Goal: Task Accomplishment & Management: Complete application form

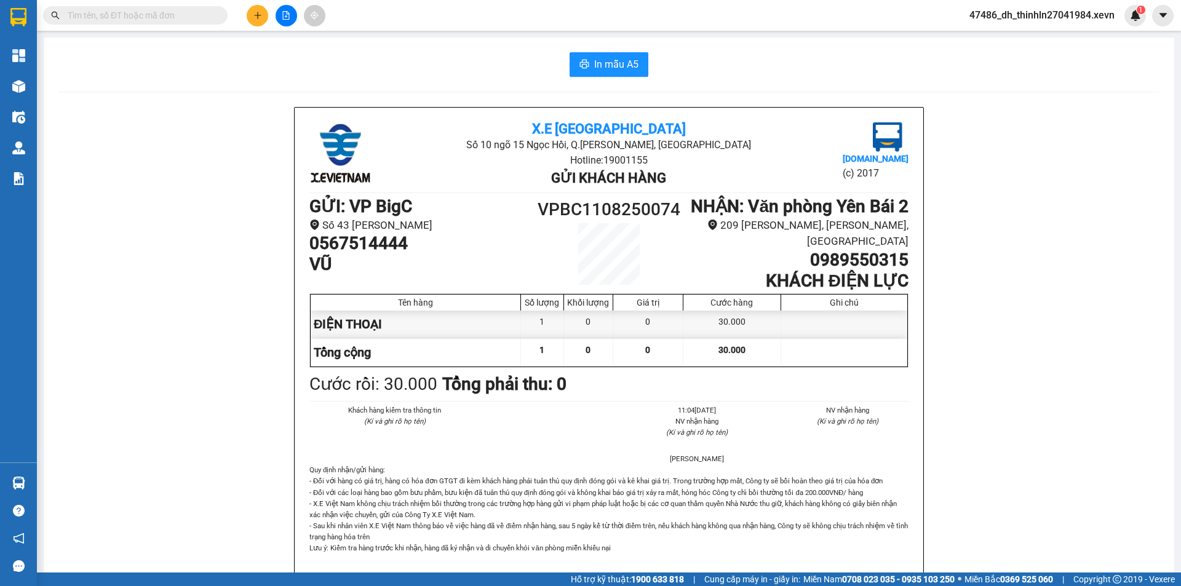
click at [256, 17] on icon "plus" at bounding box center [257, 15] width 9 height 9
click at [293, 44] on div "Tạo đơn hàng" at bounding box center [306, 46] width 54 height 14
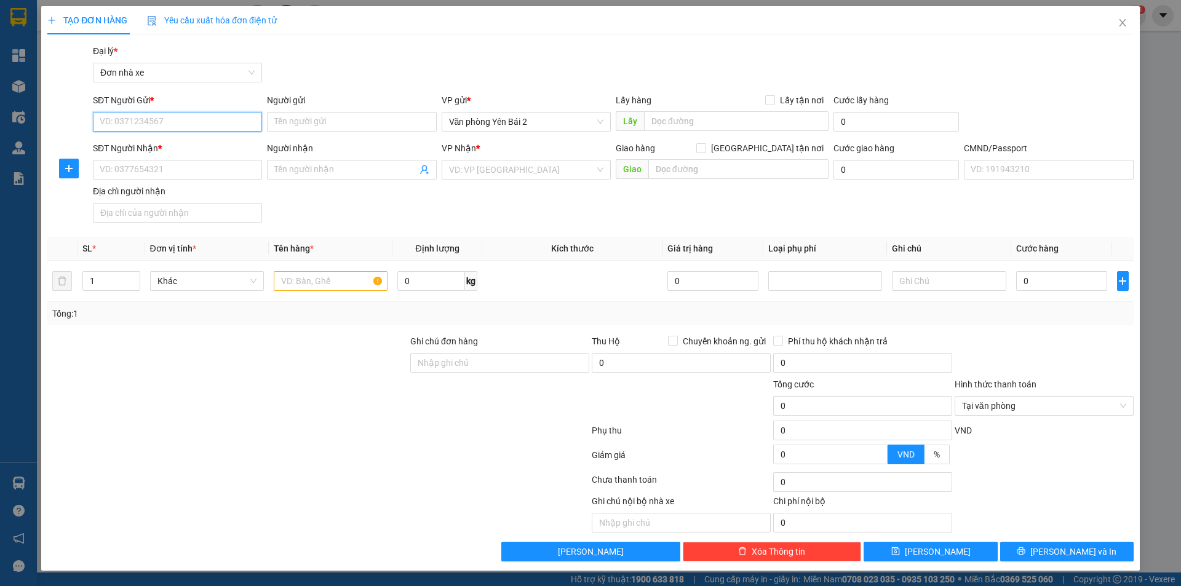
click at [201, 123] on input "SĐT Người Gửi *" at bounding box center [177, 122] width 169 height 20
type input "0355085719"
click at [228, 141] on div "0355085719 - [GEOGRAPHIC_DATA]" at bounding box center [177, 147] width 154 height 14
type input "[PERSON_NAME]"
type input "0335222882"
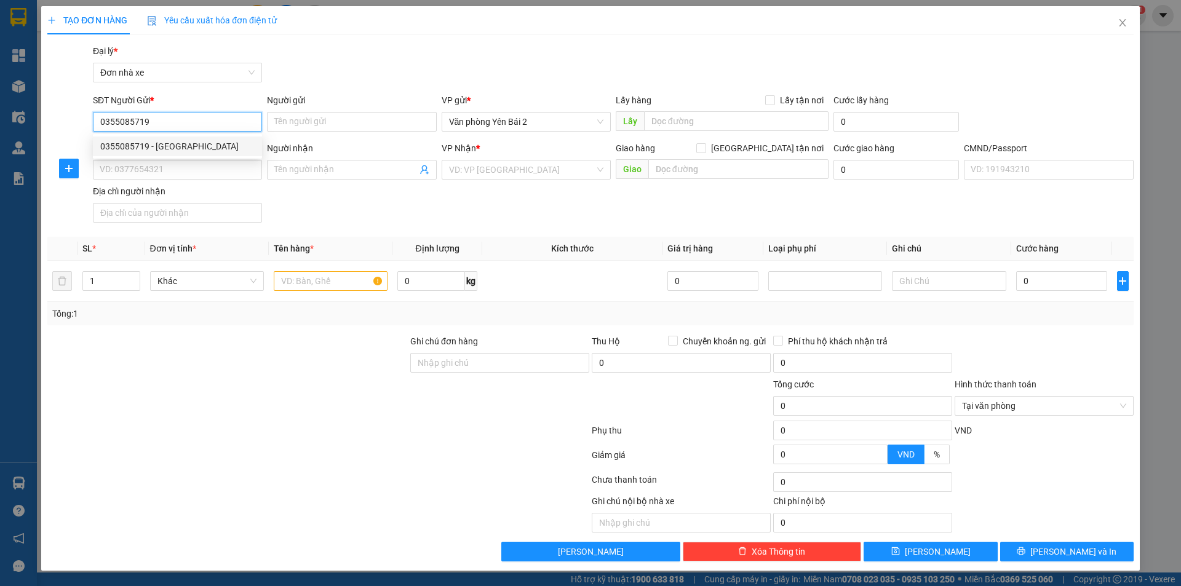
type input "HIẾU"
type input "033200007812 [PERSON_NAME]"
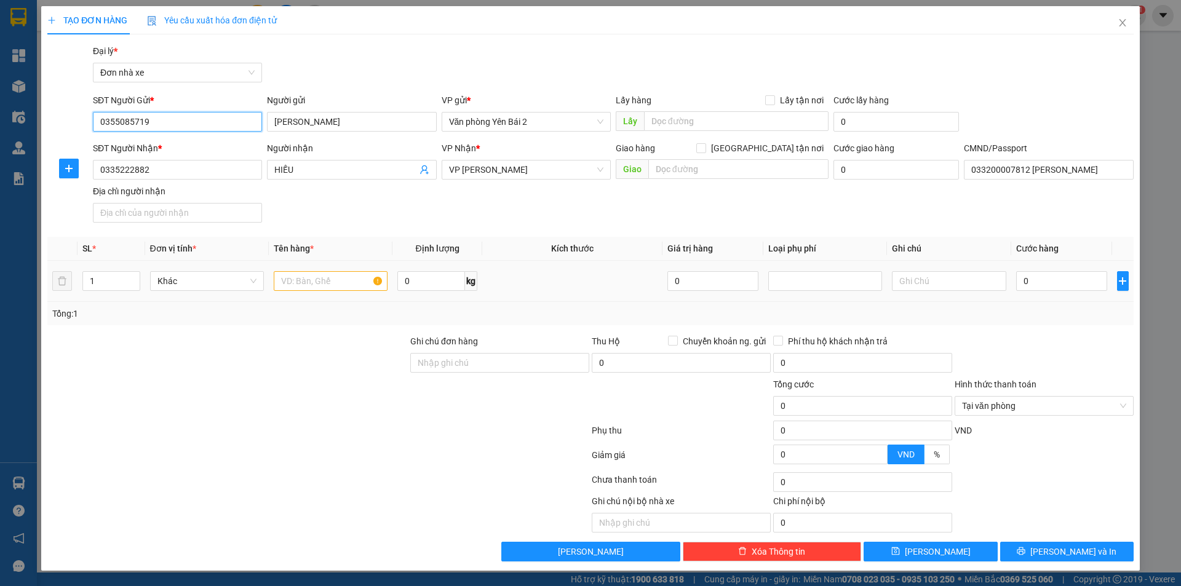
type input "0355085719"
click at [313, 283] on input "text" at bounding box center [331, 281] width 114 height 20
type input "D"
type input "Đ"
type input "d"
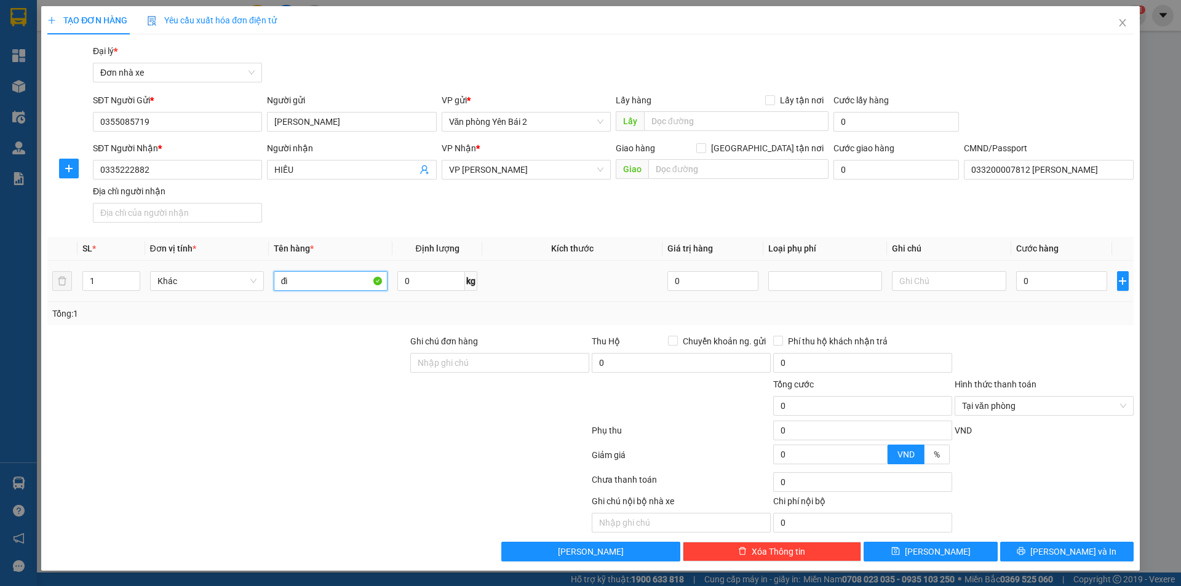
type input "đ"
type input "D"
type input "Điện Thoại"
click at [1029, 279] on input "0" at bounding box center [1062, 281] width 92 height 20
type input "3"
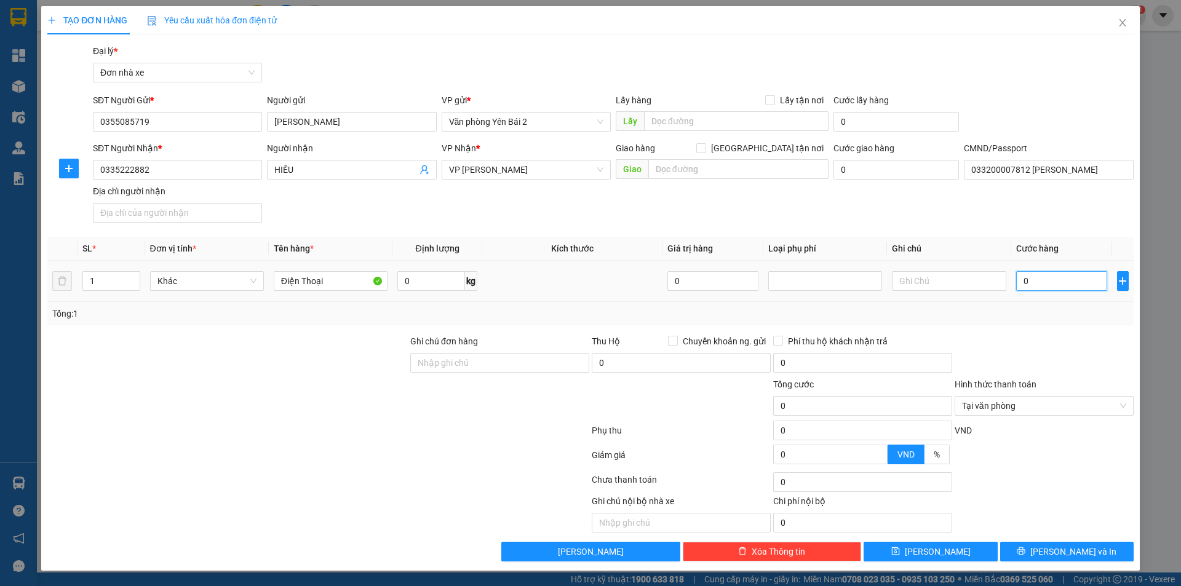
type input "3"
type input "30"
type input "300"
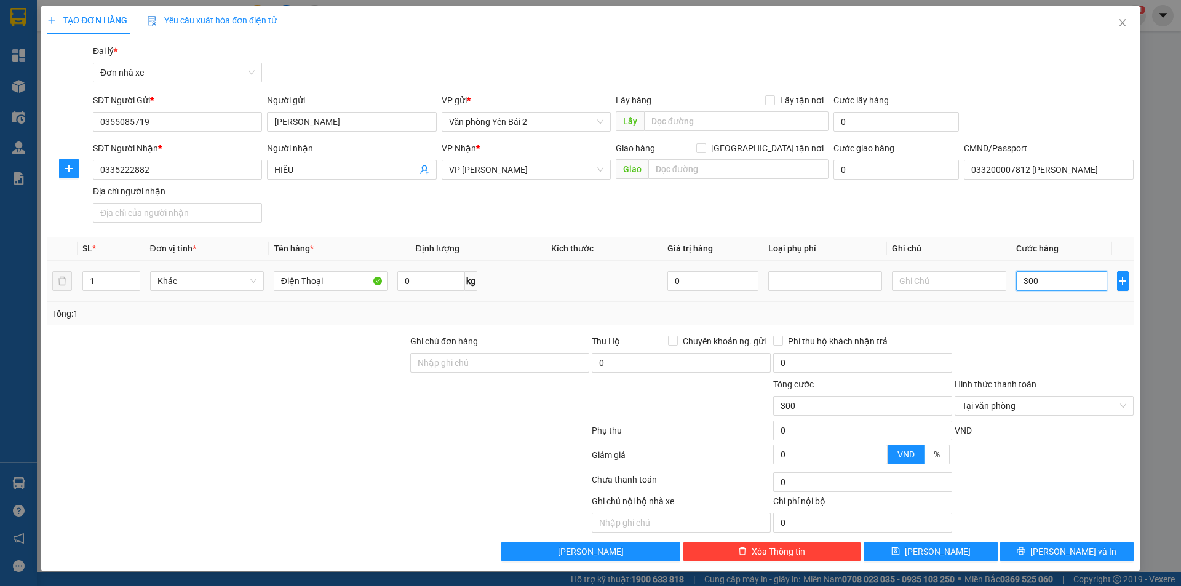
type input "3.000"
type input "30.000"
click at [1104, 405] on span "Tại văn phòng" at bounding box center [1044, 406] width 164 height 18
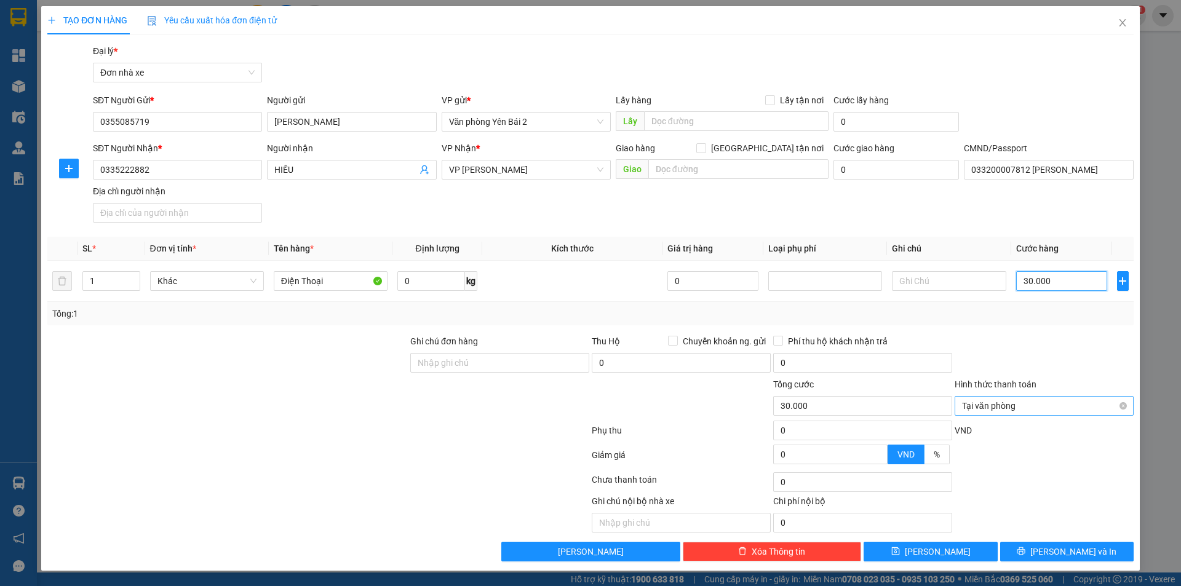
type input "30.000"
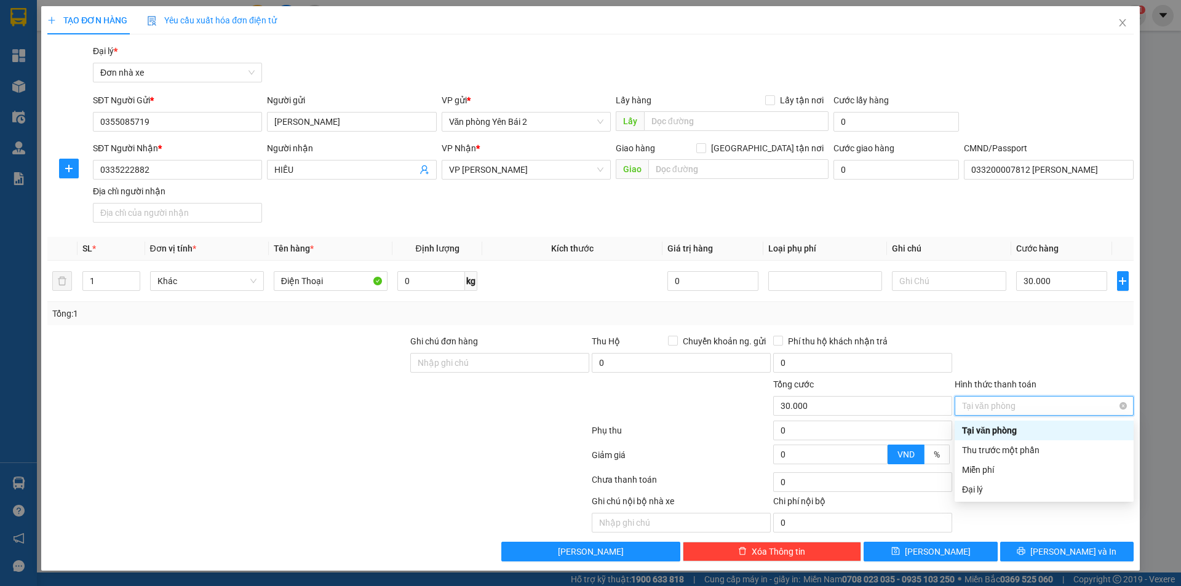
click at [1104, 405] on span "Tại văn phòng" at bounding box center [1044, 406] width 164 height 18
type input "30.000"
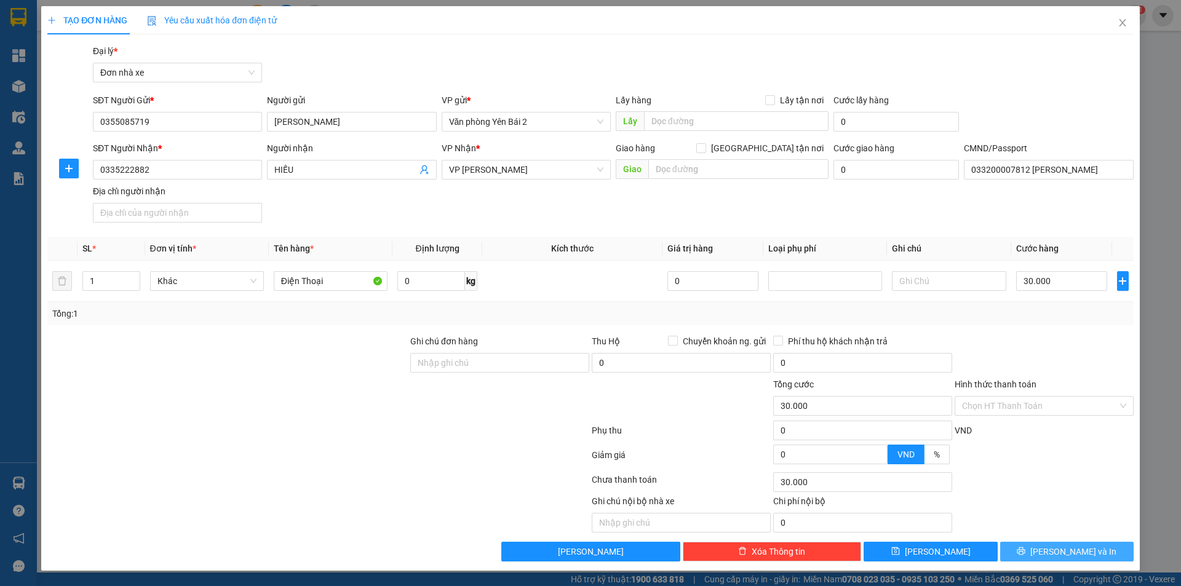
click at [1026, 549] on icon "printer" at bounding box center [1022, 552] width 8 height 8
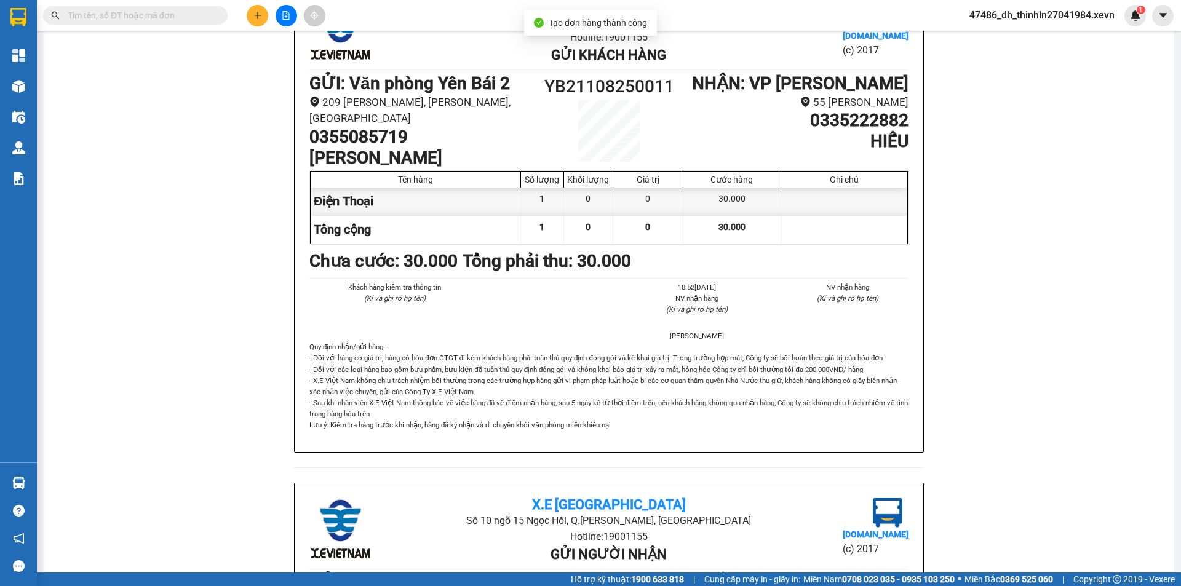
scroll to position [62, 0]
